Goal: Information Seeking & Learning: Learn about a topic

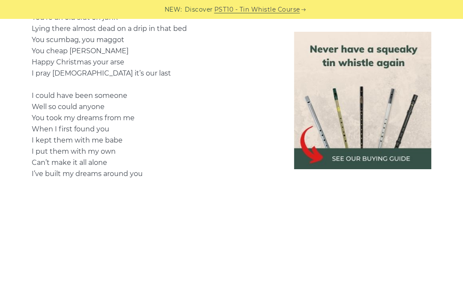
scroll to position [1249, 0]
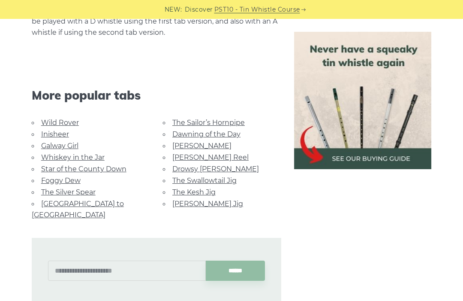
scroll to position [1074, 0]
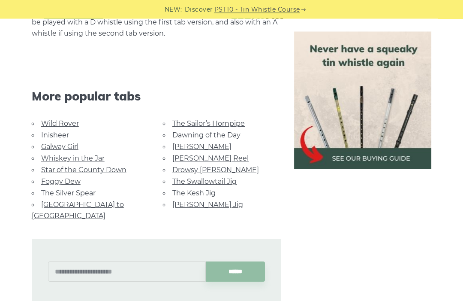
click at [86, 222] on div "******" at bounding box center [156, 264] width 263 height 84
click at [92, 203] on link "[GEOGRAPHIC_DATA] to [GEOGRAPHIC_DATA]" at bounding box center [78, 209] width 92 height 19
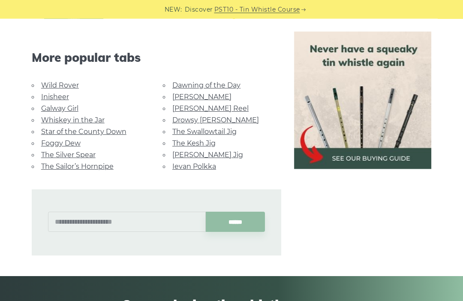
scroll to position [466, 0]
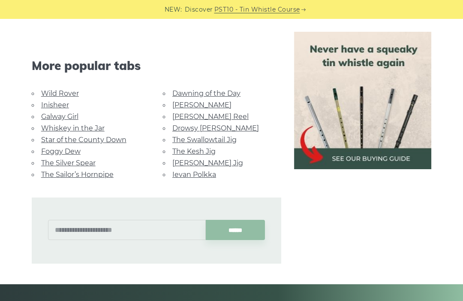
click at [66, 118] on link "Galway Girl" at bounding box center [59, 116] width 37 height 8
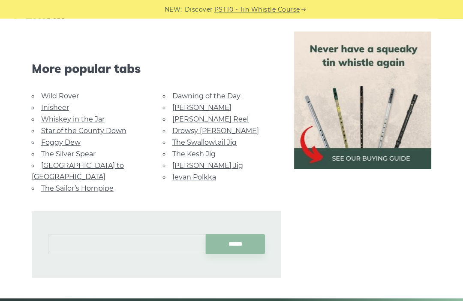
click at [139, 234] on input "text" at bounding box center [127, 244] width 158 height 20
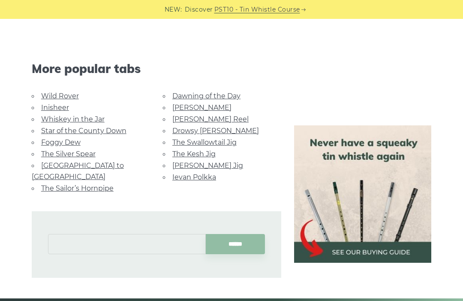
scroll to position [563, 0]
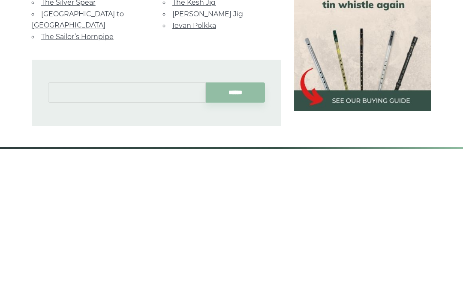
type input "*"
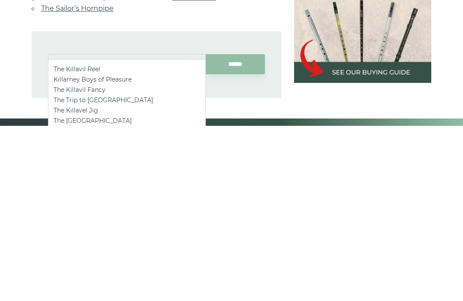
scroll to position [568, 0]
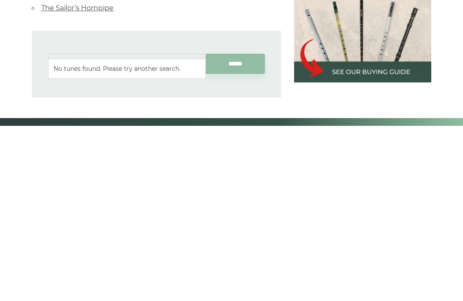
type input "*"
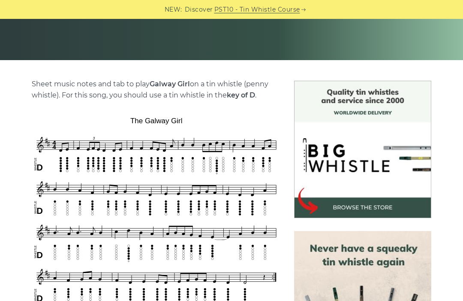
scroll to position [0, 0]
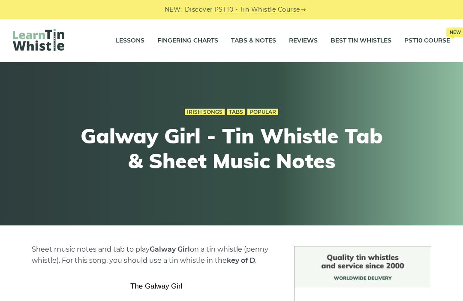
click at [267, 42] on link "Tabs & Notes" at bounding box center [253, 40] width 45 height 21
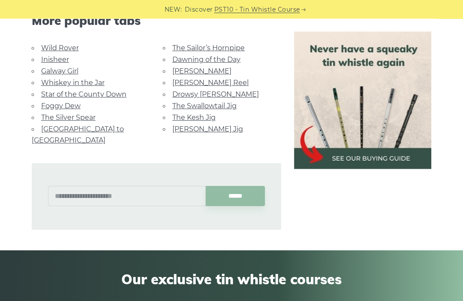
scroll to position [562, 0]
click at [93, 186] on input "text" at bounding box center [127, 196] width 158 height 20
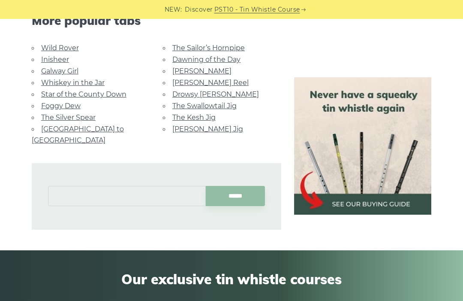
scroll to position [562, 0]
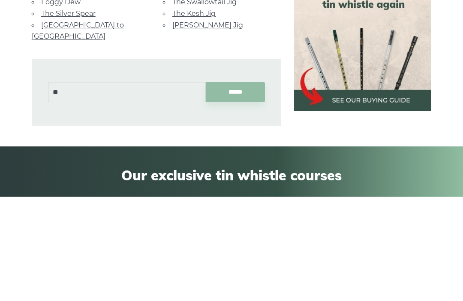
type input "*"
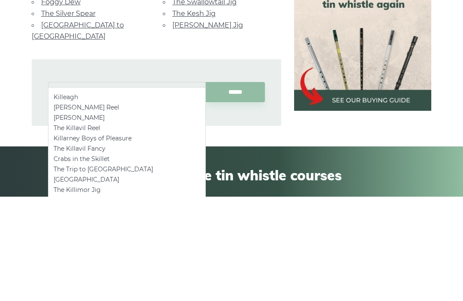
click at [109, 196] on li "Killeagh" at bounding box center [127, 201] width 147 height 10
type input "********"
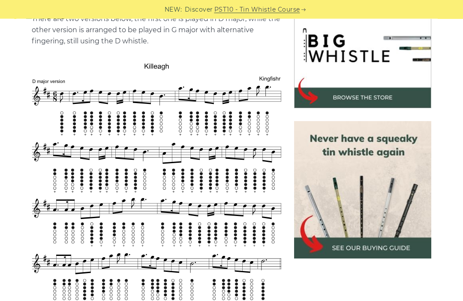
scroll to position [281, 0]
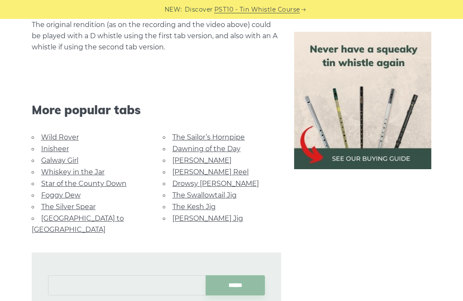
click at [106, 275] on input "text" at bounding box center [127, 285] width 158 height 20
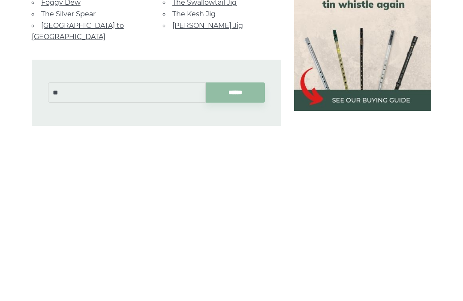
type input "*"
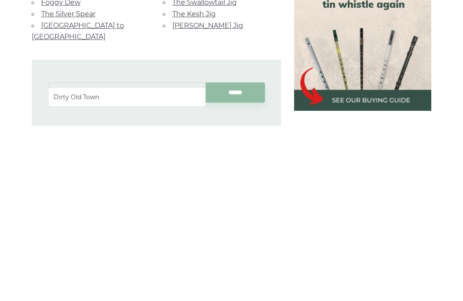
click at [69, 267] on li "Dirty Old Town" at bounding box center [127, 272] width 147 height 10
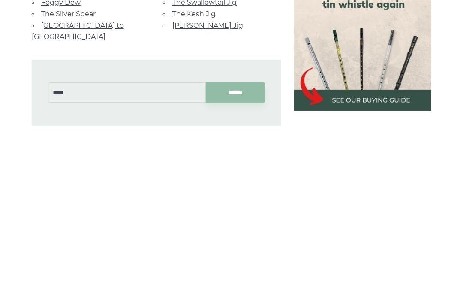
type input "**********"
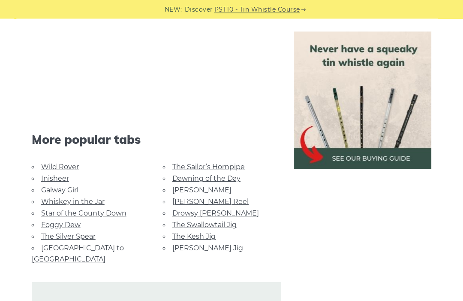
scroll to position [815, 0]
click at [62, 236] on link "The Silver Spear" at bounding box center [68, 236] width 54 height 8
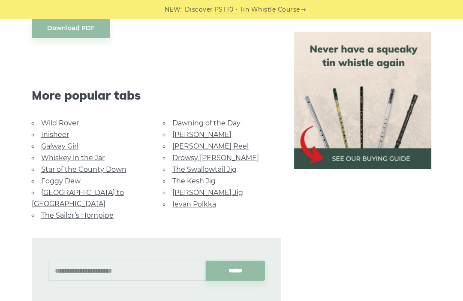
scroll to position [478, 0]
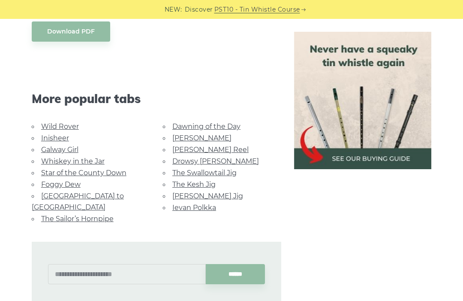
click at [52, 171] on link "Star of the County Down" at bounding box center [83, 173] width 85 height 8
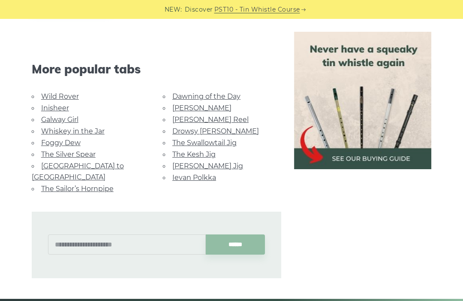
scroll to position [502, 0]
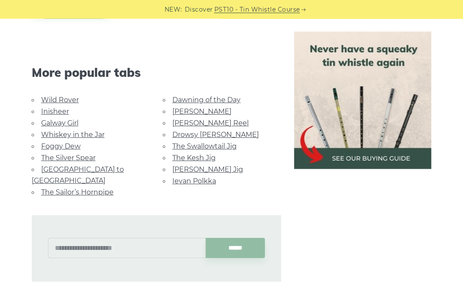
click at [87, 215] on div "******" at bounding box center [157, 248] width 250 height 67
click at [88, 238] on input "text" at bounding box center [127, 248] width 158 height 20
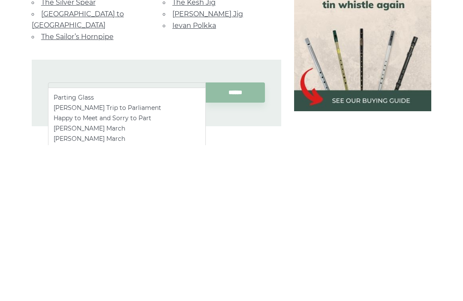
click at [63, 248] on li "Parting Glass" at bounding box center [127, 253] width 147 height 10
type input "**********"
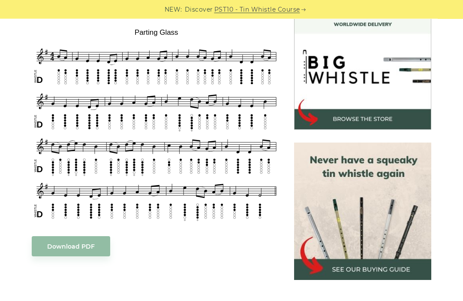
scroll to position [254, 0]
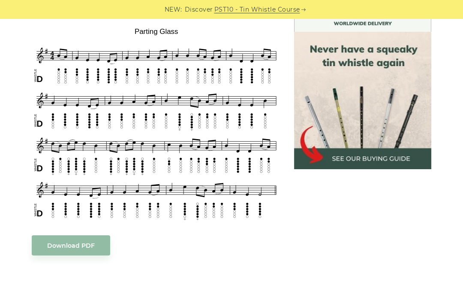
click at [379, 279] on div at bounding box center [363, 256] width 150 height 530
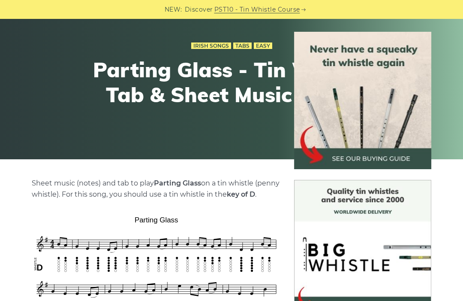
scroll to position [0, 0]
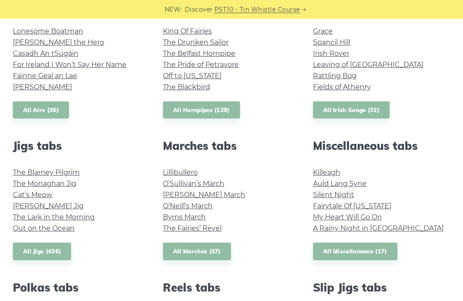
scroll to position [373, 0]
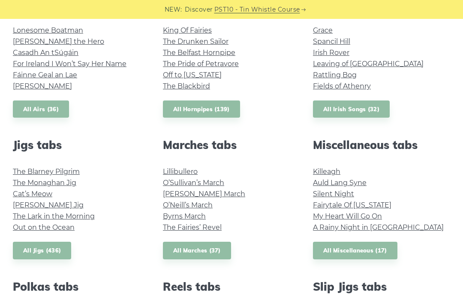
click at [331, 159] on div "Miscellaneous tabs Killeagh Auld Lang Syne Silent Night Fairytale Of [US_STATE]…" at bounding box center [382, 198] width 150 height 121
click at [329, 164] on div "Miscellaneous tabs Killeagh Auld Lang Syne Silent Night Fairytale Of [US_STATE]…" at bounding box center [382, 198] width 150 height 121
click at [332, 168] on link "Killeagh" at bounding box center [326, 171] width 27 height 8
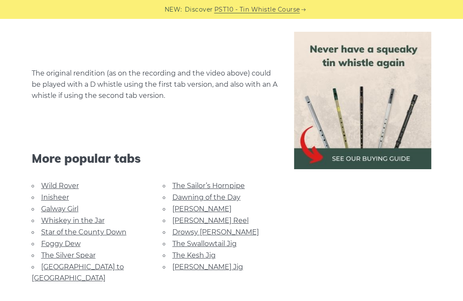
scroll to position [1018, 0]
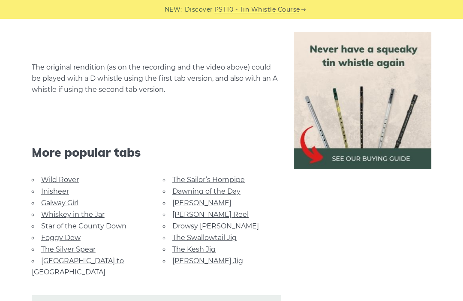
click at [73, 236] on link "Foggy Dew" at bounding box center [60, 237] width 39 height 8
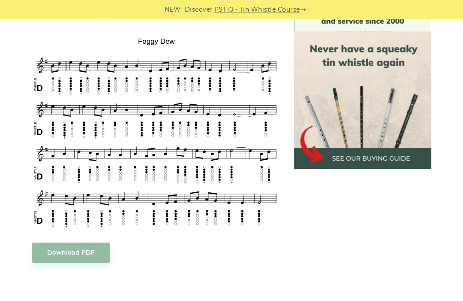
scroll to position [245, 0]
click at [419, 269] on div at bounding box center [363, 264] width 150 height 527
click at [340, 222] on div at bounding box center [363, 264] width 150 height 527
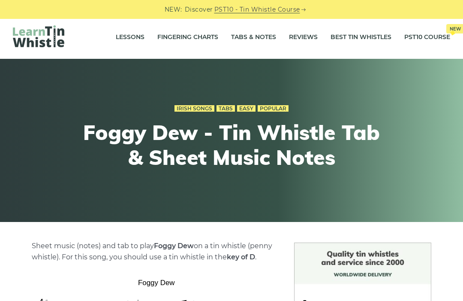
scroll to position [0, 0]
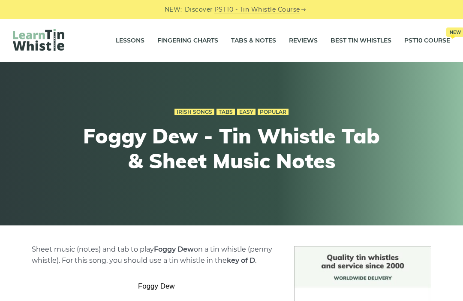
click at [260, 42] on link "Tabs & Notes" at bounding box center [253, 40] width 45 height 21
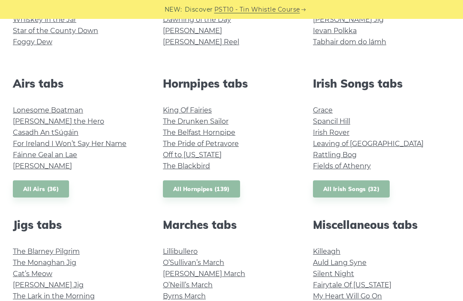
scroll to position [293, 0]
click at [339, 165] on link "Fields of Athenry" at bounding box center [342, 166] width 58 height 8
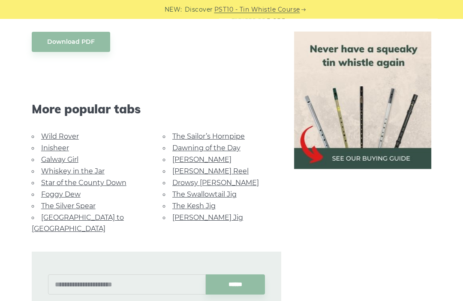
scroll to position [596, 0]
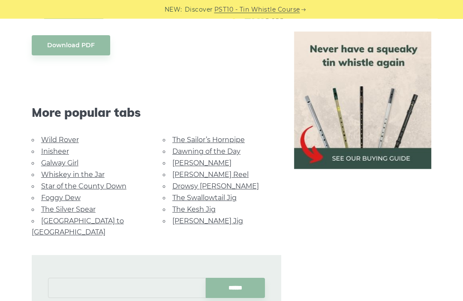
click at [79, 278] on input "text" at bounding box center [127, 288] width 158 height 20
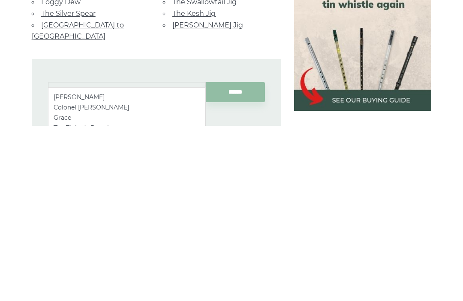
click at [113, 267] on li "[PERSON_NAME]" at bounding box center [127, 272] width 147 height 10
type input "**********"
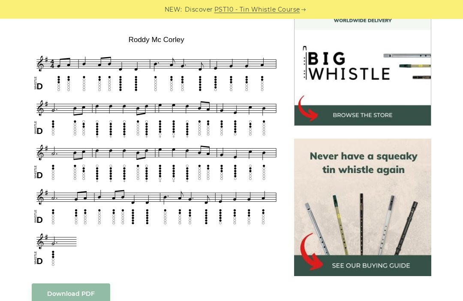
scroll to position [257, 0]
